Goal: Information Seeking & Learning: Learn about a topic

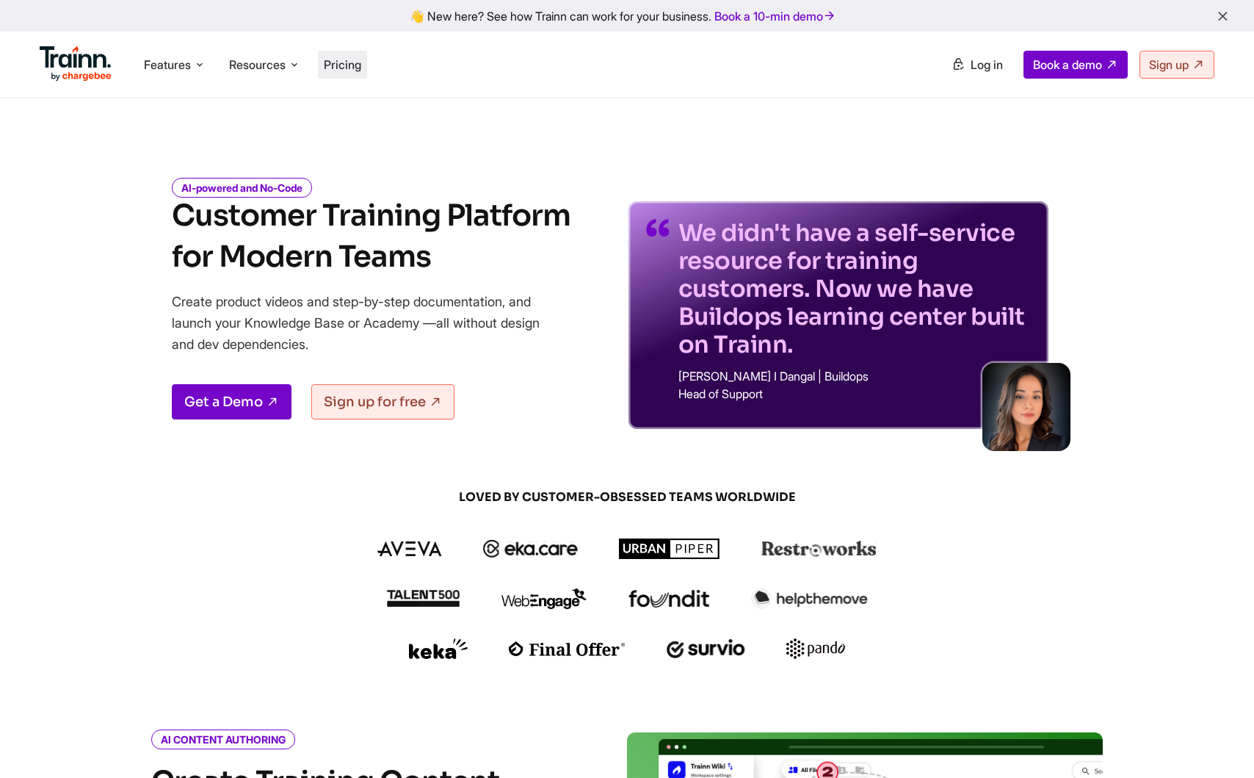
click at [337, 69] on span "Pricing" at bounding box center [342, 64] width 37 height 15
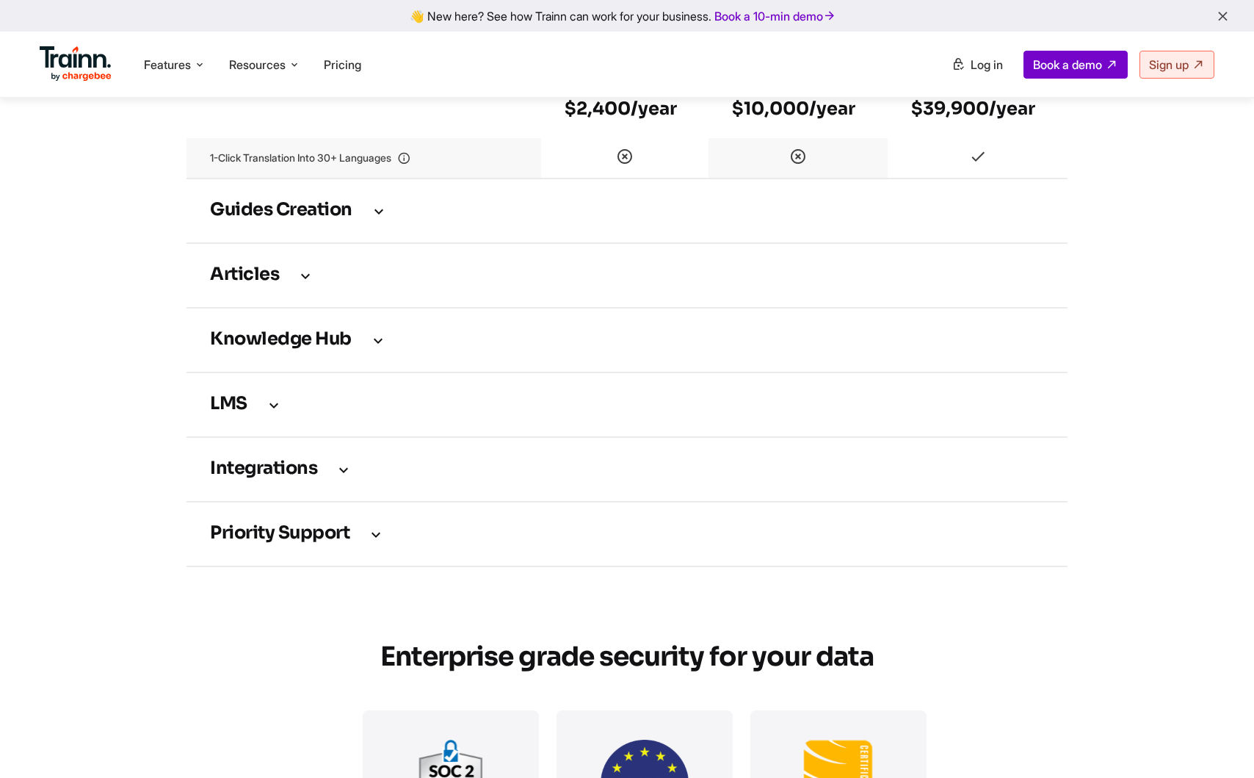
scroll to position [1924, 0]
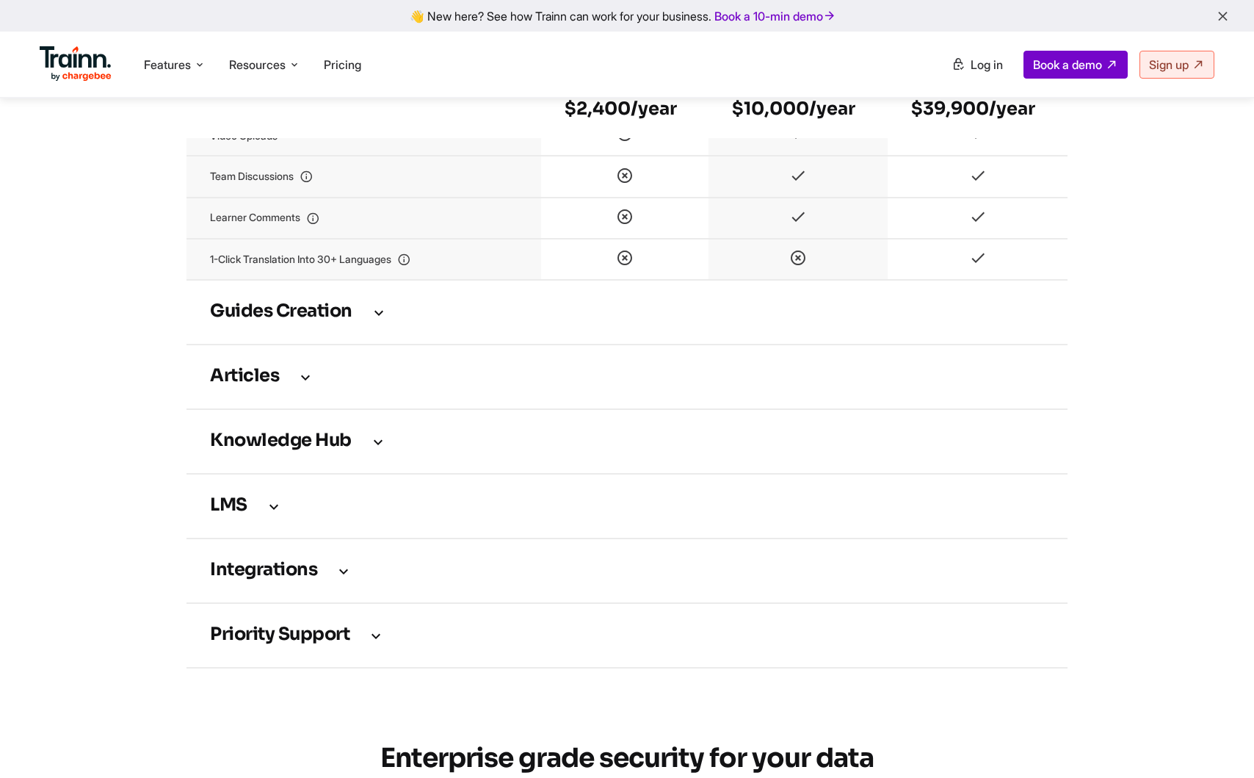
click at [279, 344] on td "Guides creation" at bounding box center [626, 312] width 881 height 65
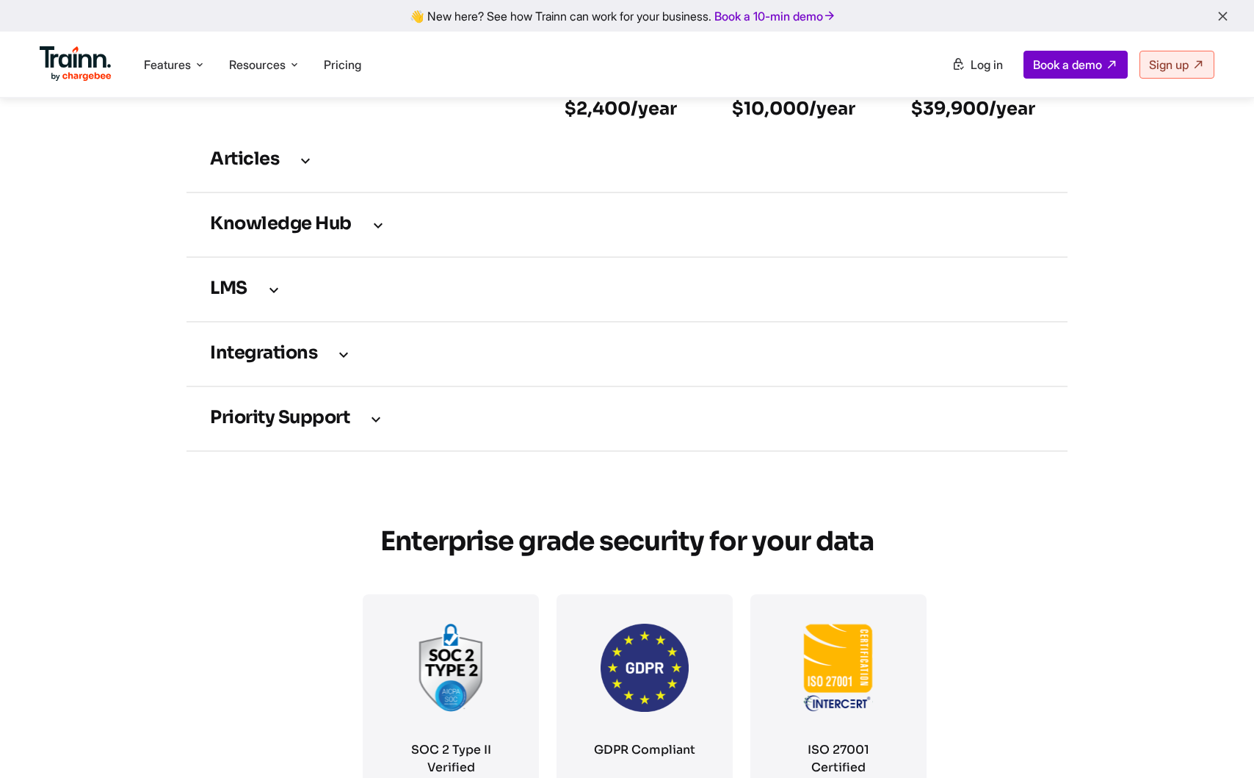
scroll to position [2930, 0]
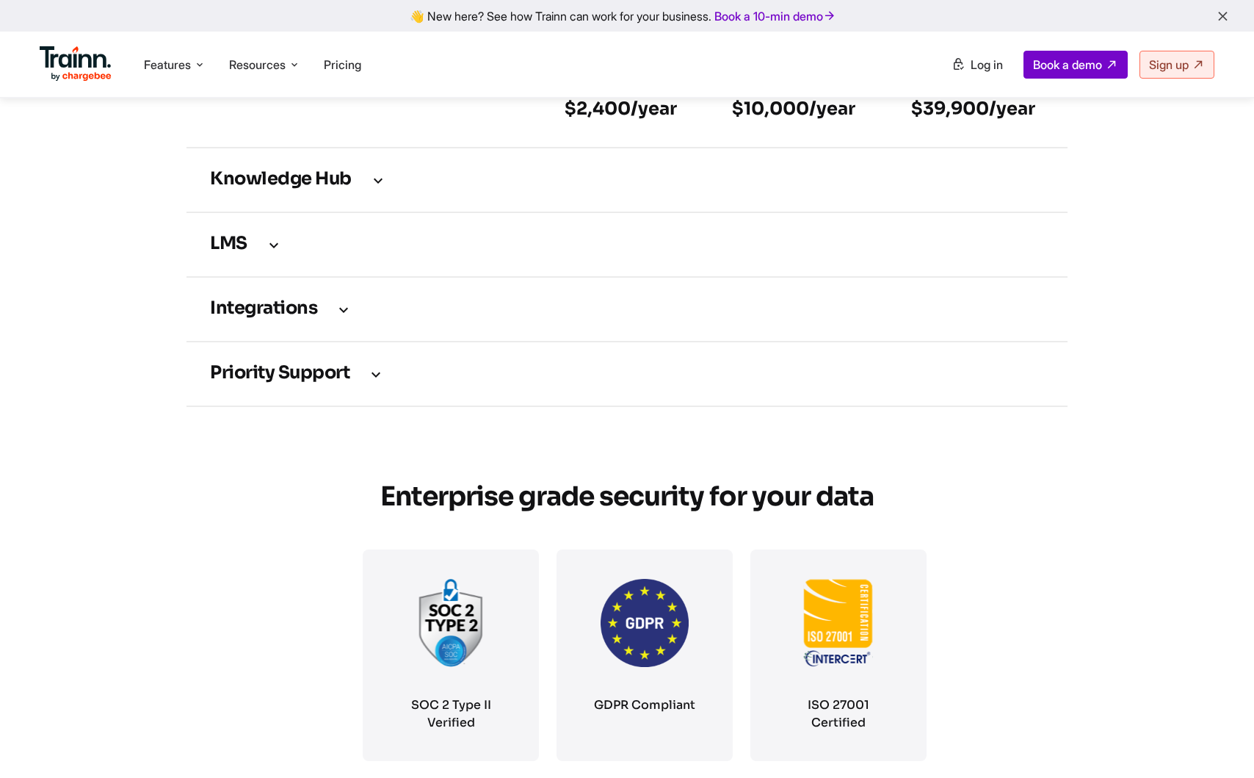
click at [278, 341] on td "Integrations" at bounding box center [626, 309] width 881 height 65
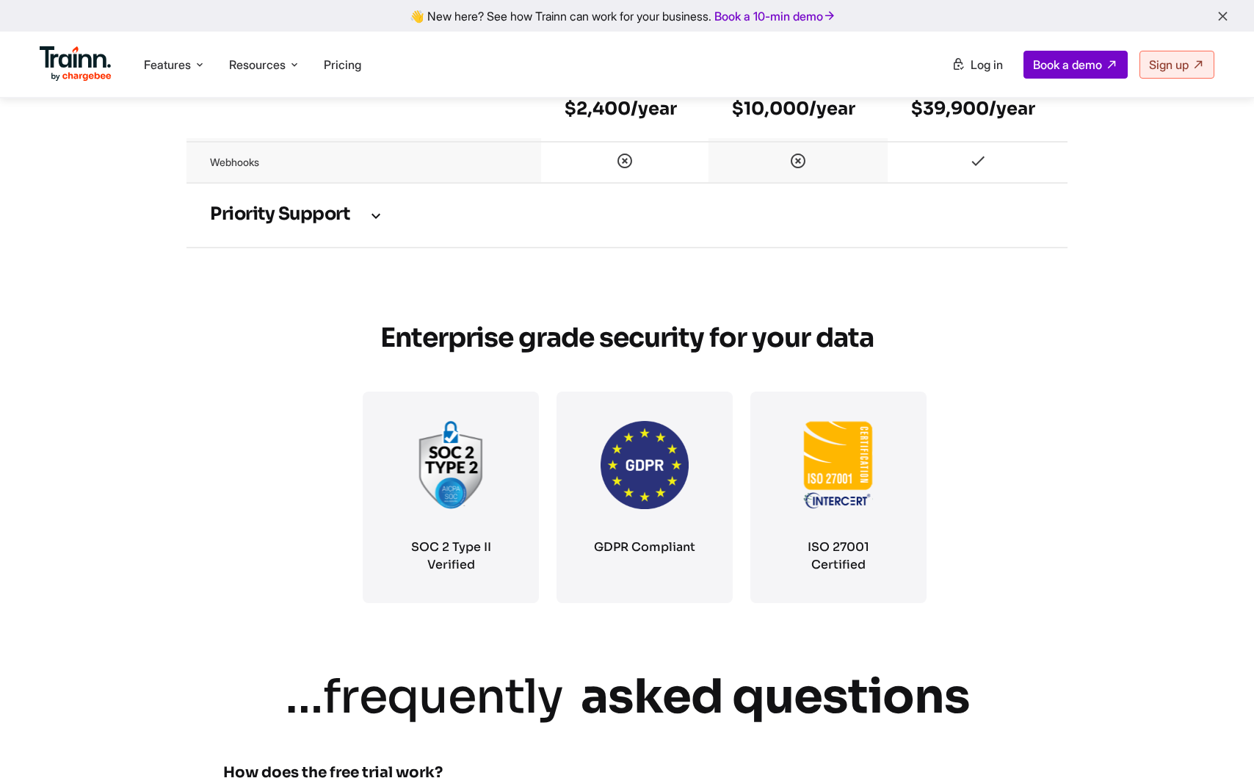
scroll to position [3087, 0]
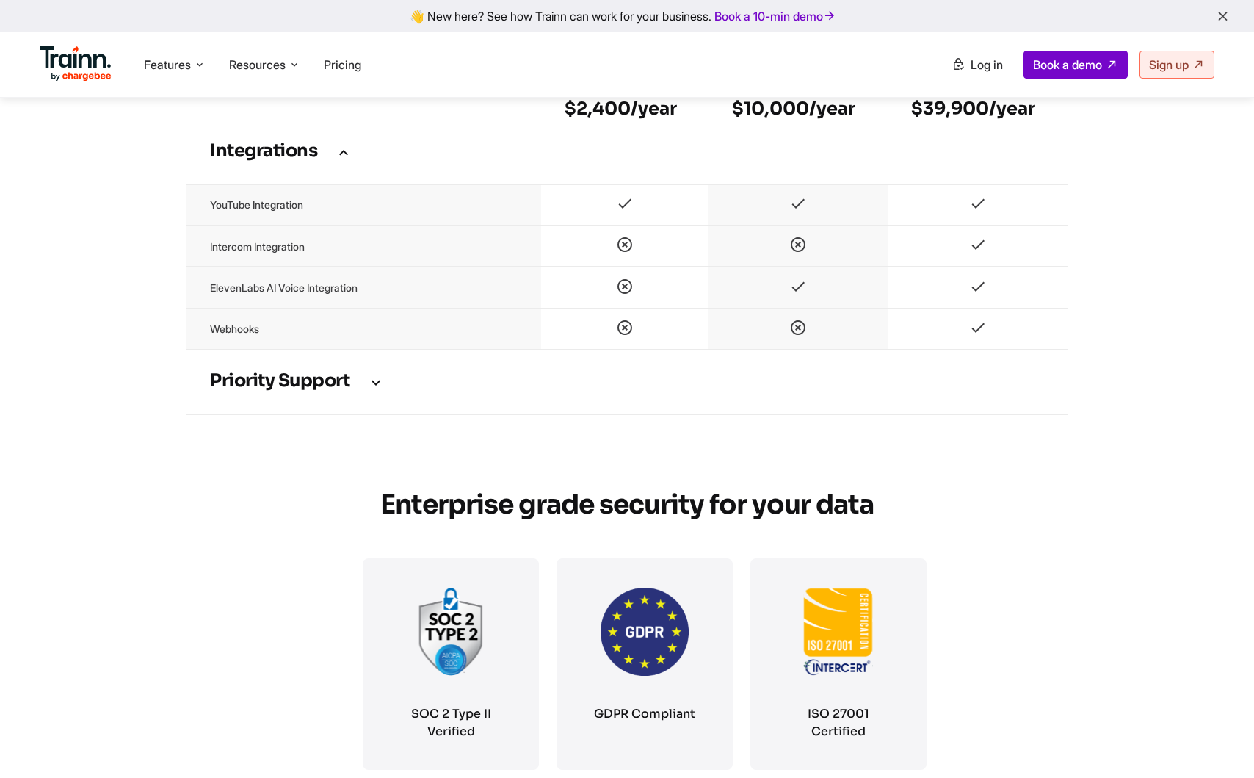
click at [279, 390] on h3 "Priority support" at bounding box center [627, 382] width 834 height 16
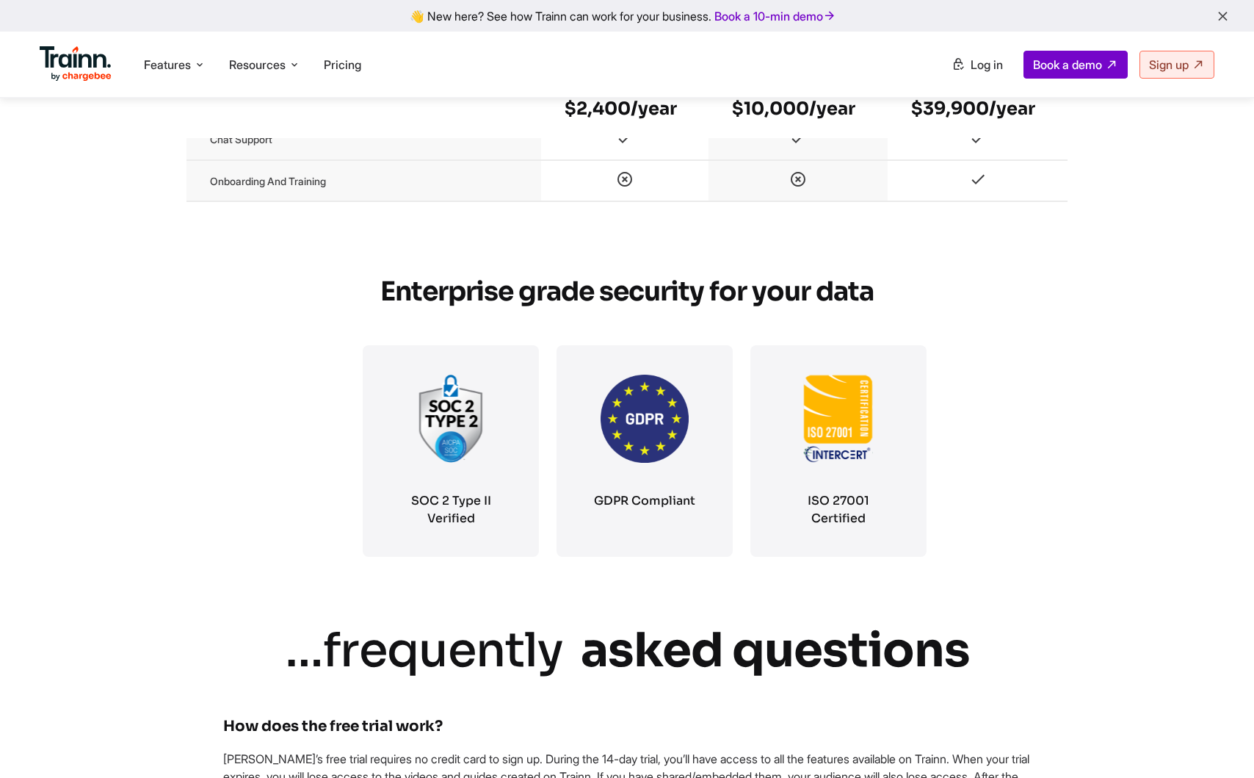
scroll to position [3517, 0]
